Goal: Book appointment/travel/reservation

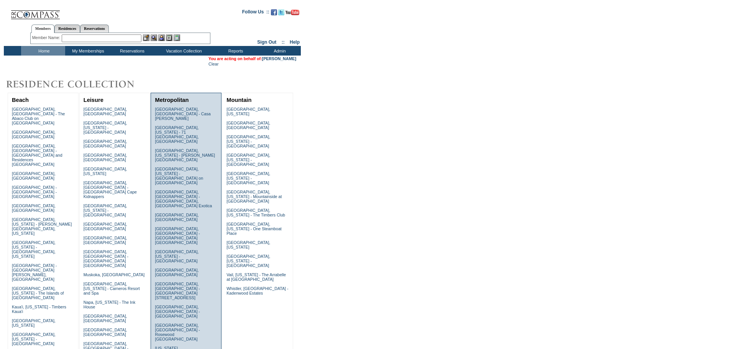
click at [169, 346] on link "New York City, New York - Park Avenue Place" at bounding box center [177, 355] width 44 height 18
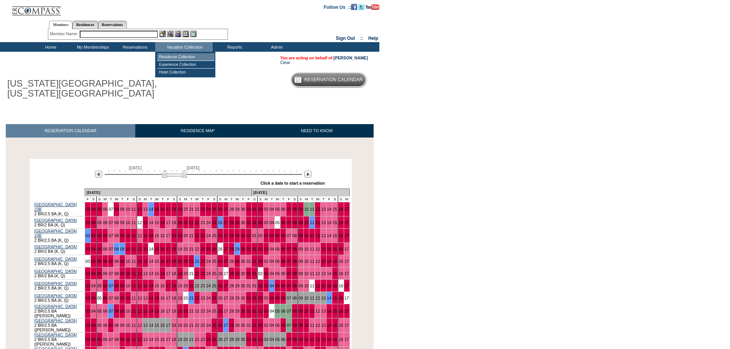
click at [185, 57] on td "Residence Collection" at bounding box center [186, 57] width 58 height 8
